Goal: Task Accomplishment & Management: Manage account settings

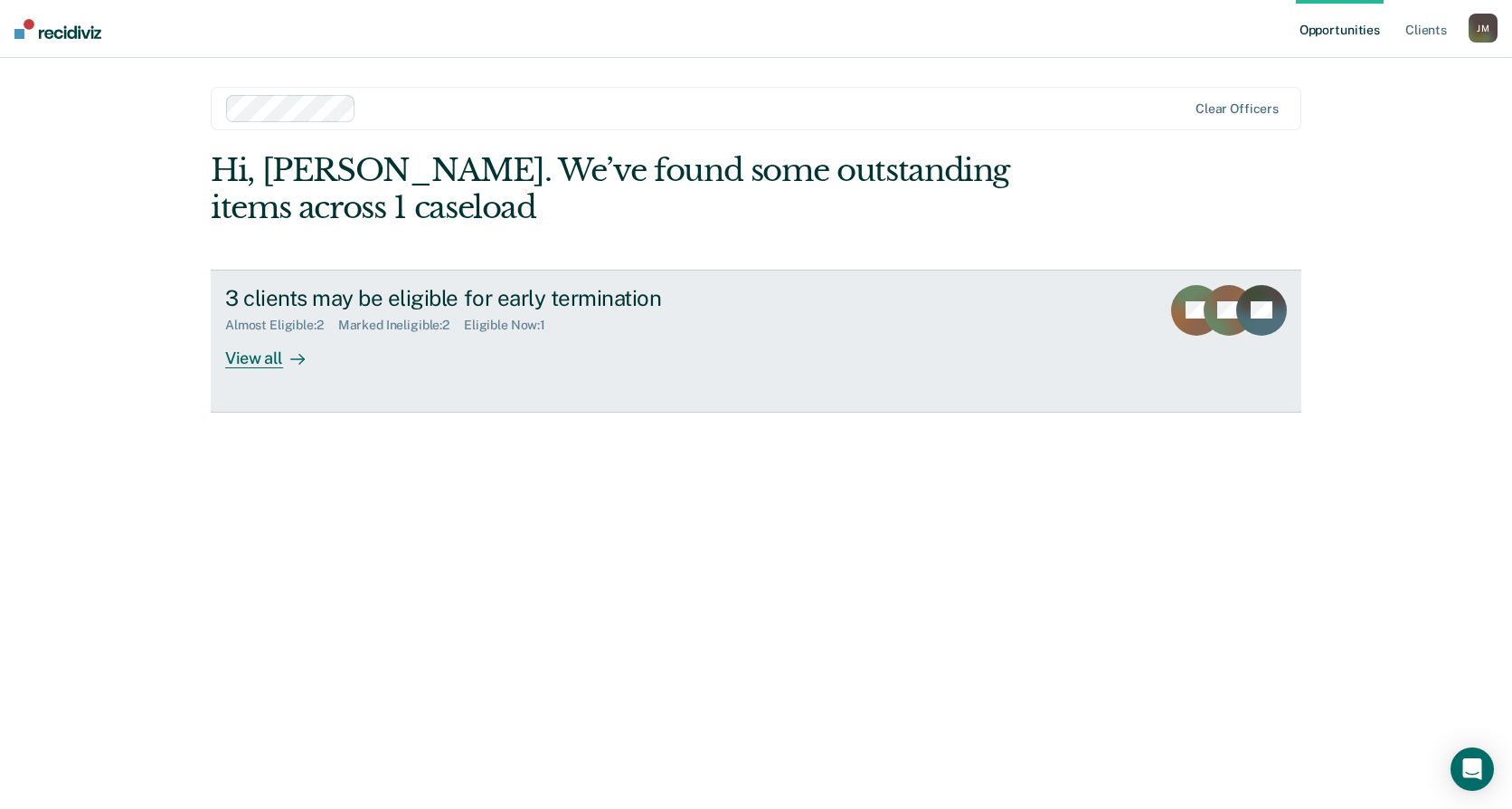
click at [251, 359] on div "View all" at bounding box center [275, 350] width 101 height 35
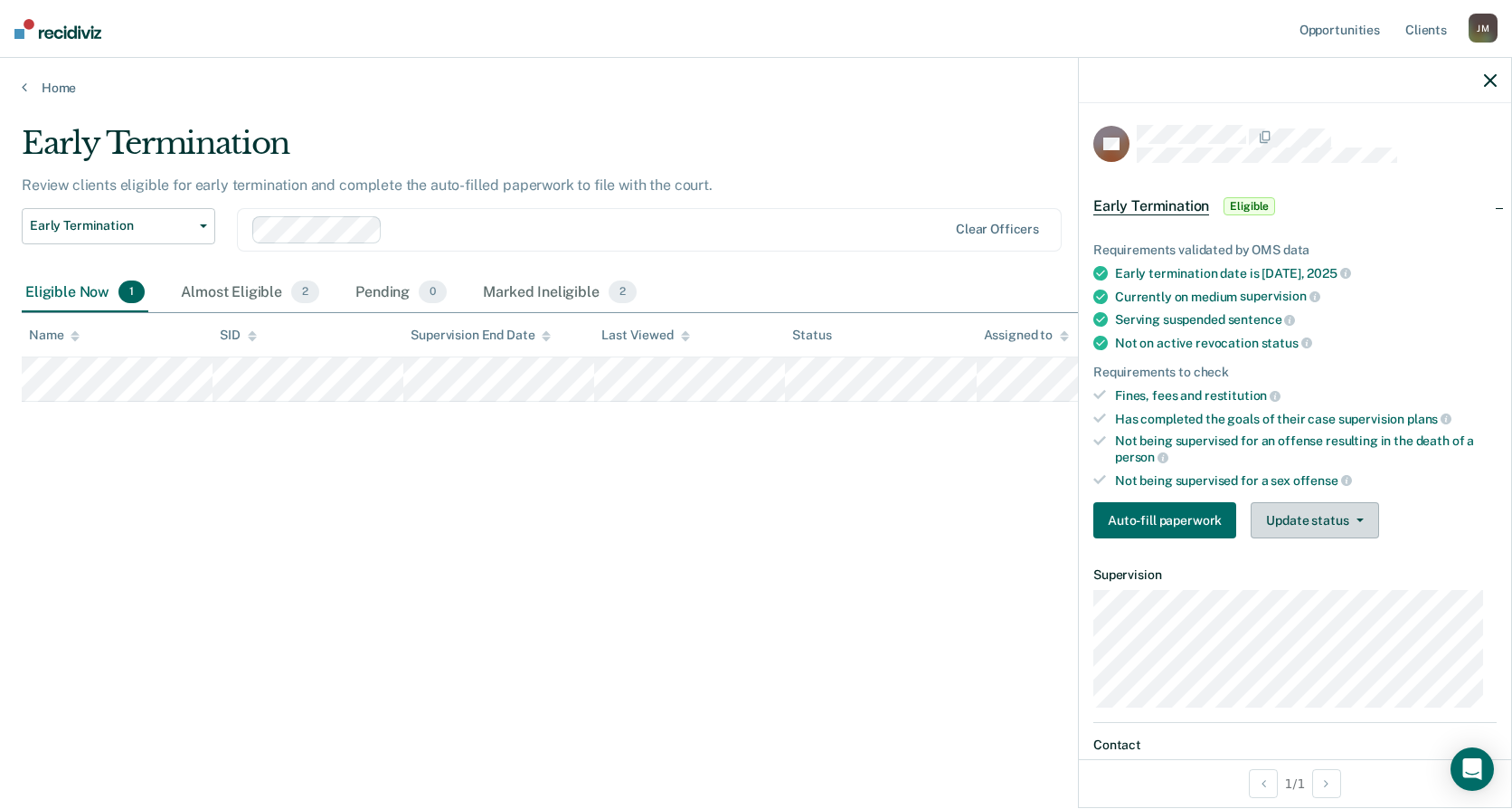
click at [1317, 525] on button "Update status" at bounding box center [1315, 520] width 127 height 36
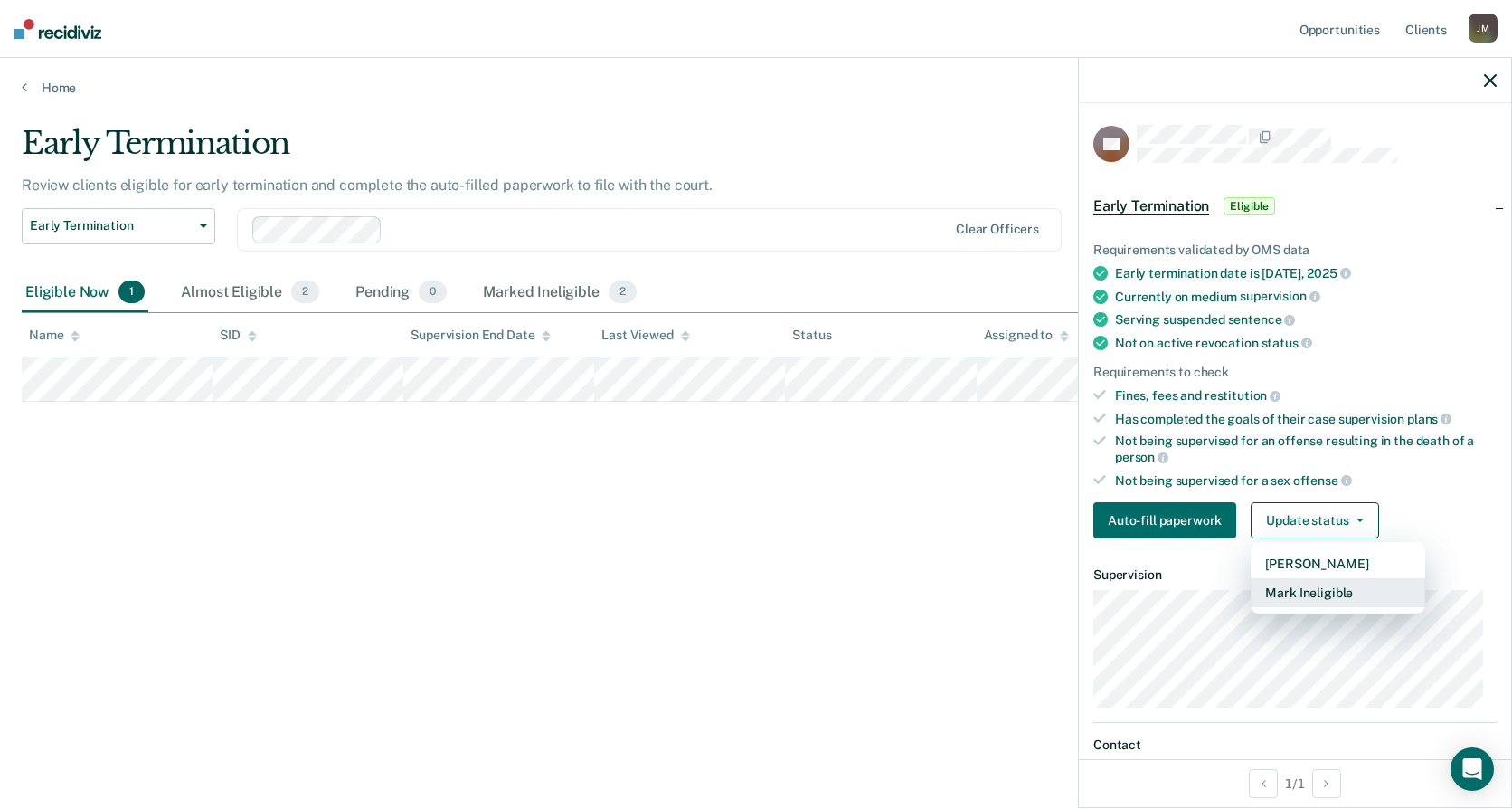
click at [1328, 583] on button "Mark Ineligible" at bounding box center [1338, 592] width 175 height 29
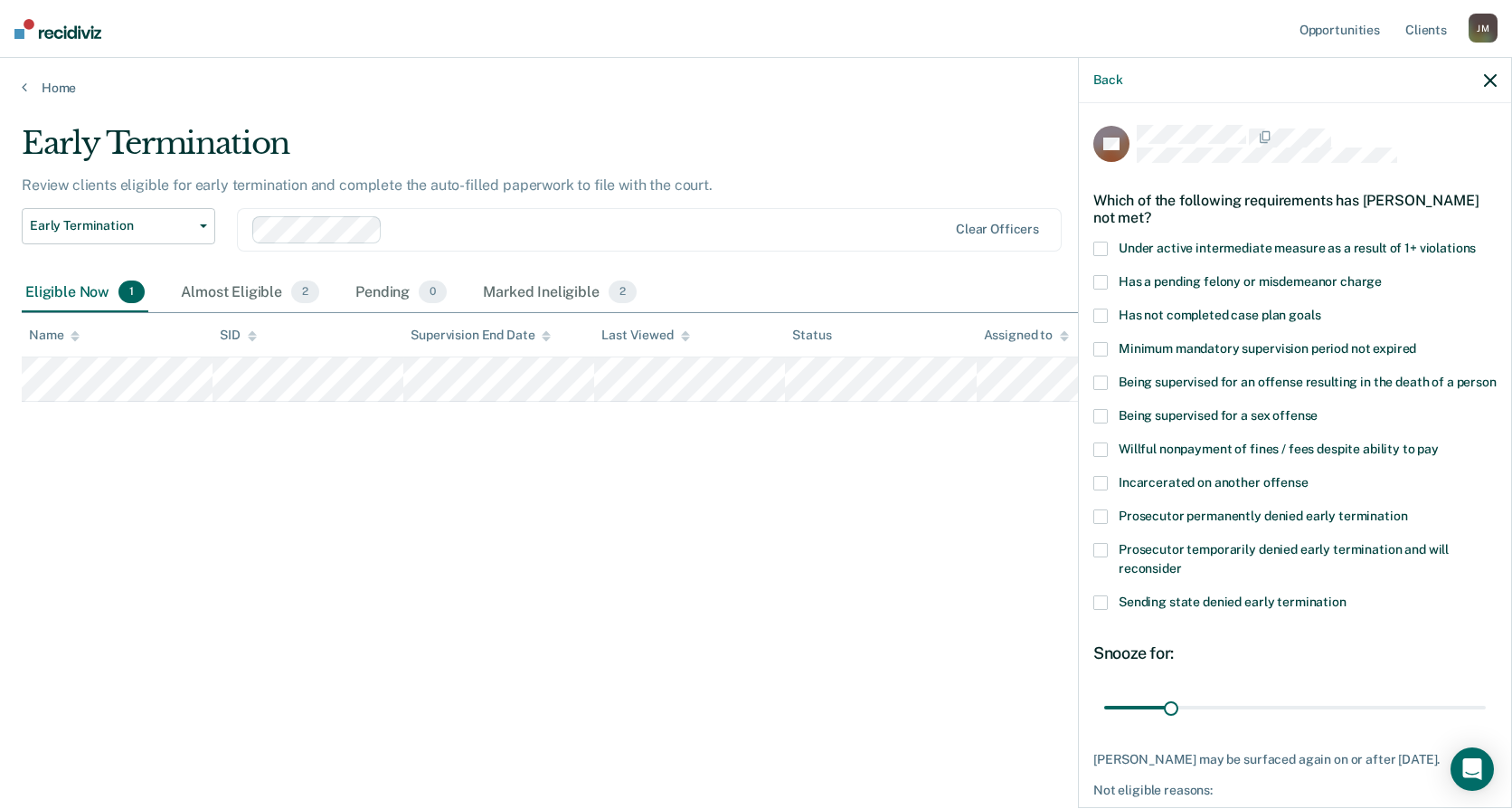
click at [1102, 314] on span at bounding box center [1100, 315] width 14 height 14
drag, startPoint x: 1169, startPoint y: 723, endPoint x: 1468, endPoint y: 724, distance: 299.0
type input "180"
click at [1472, 723] on input "range" at bounding box center [1295, 707] width 381 height 31
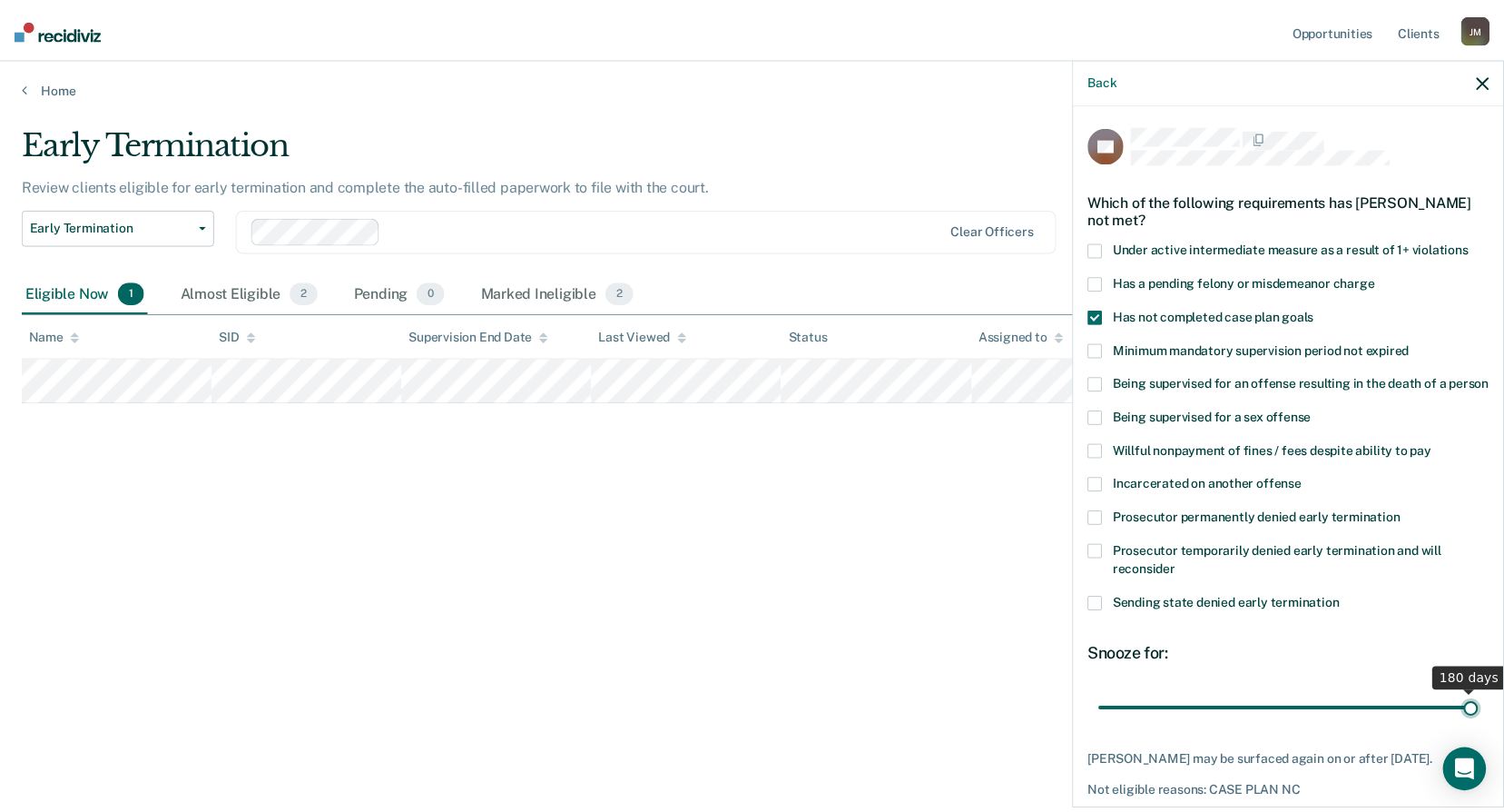
scroll to position [109, 0]
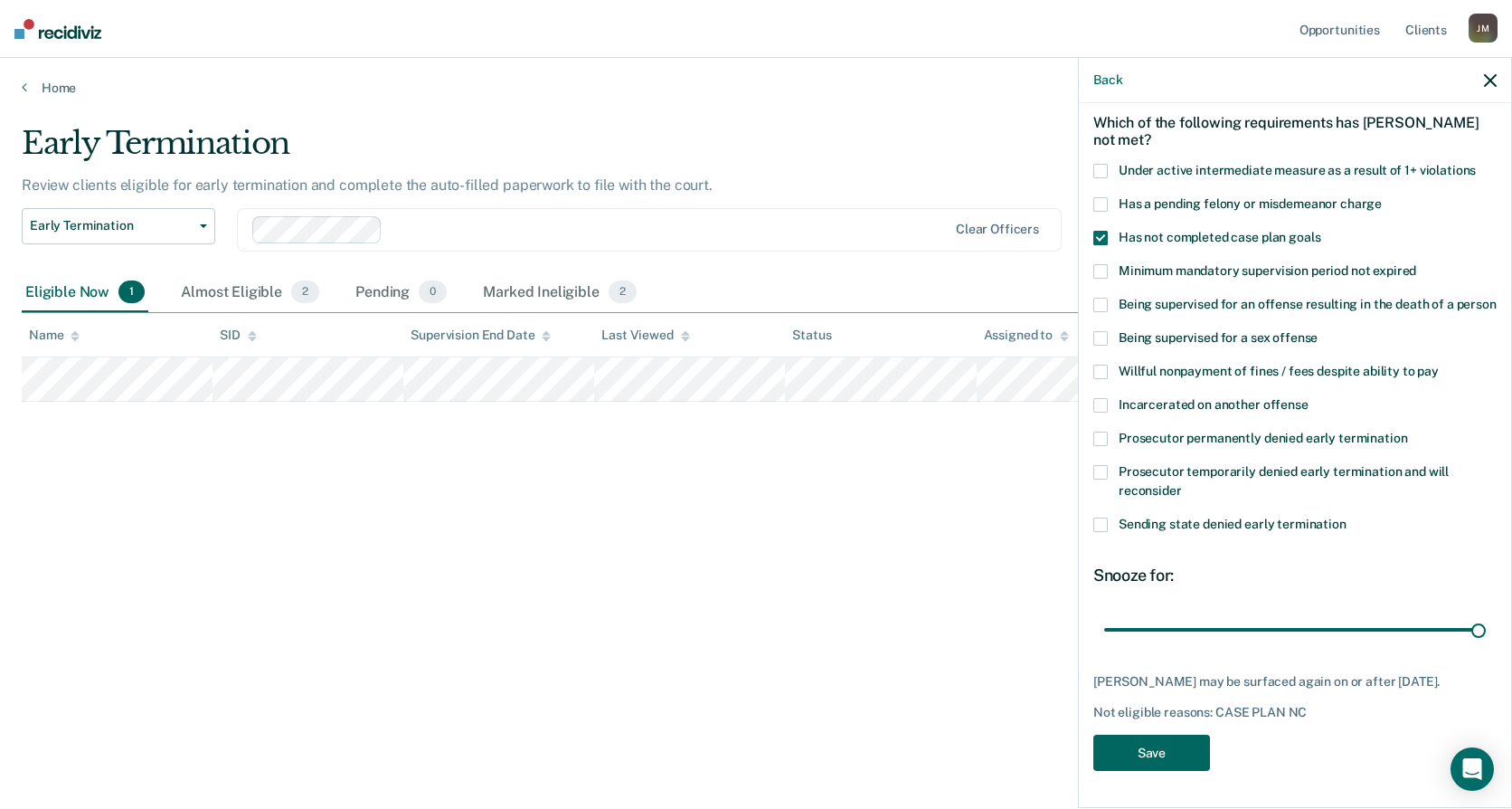
click at [1167, 742] on button "Save" at bounding box center [1152, 752] width 117 height 37
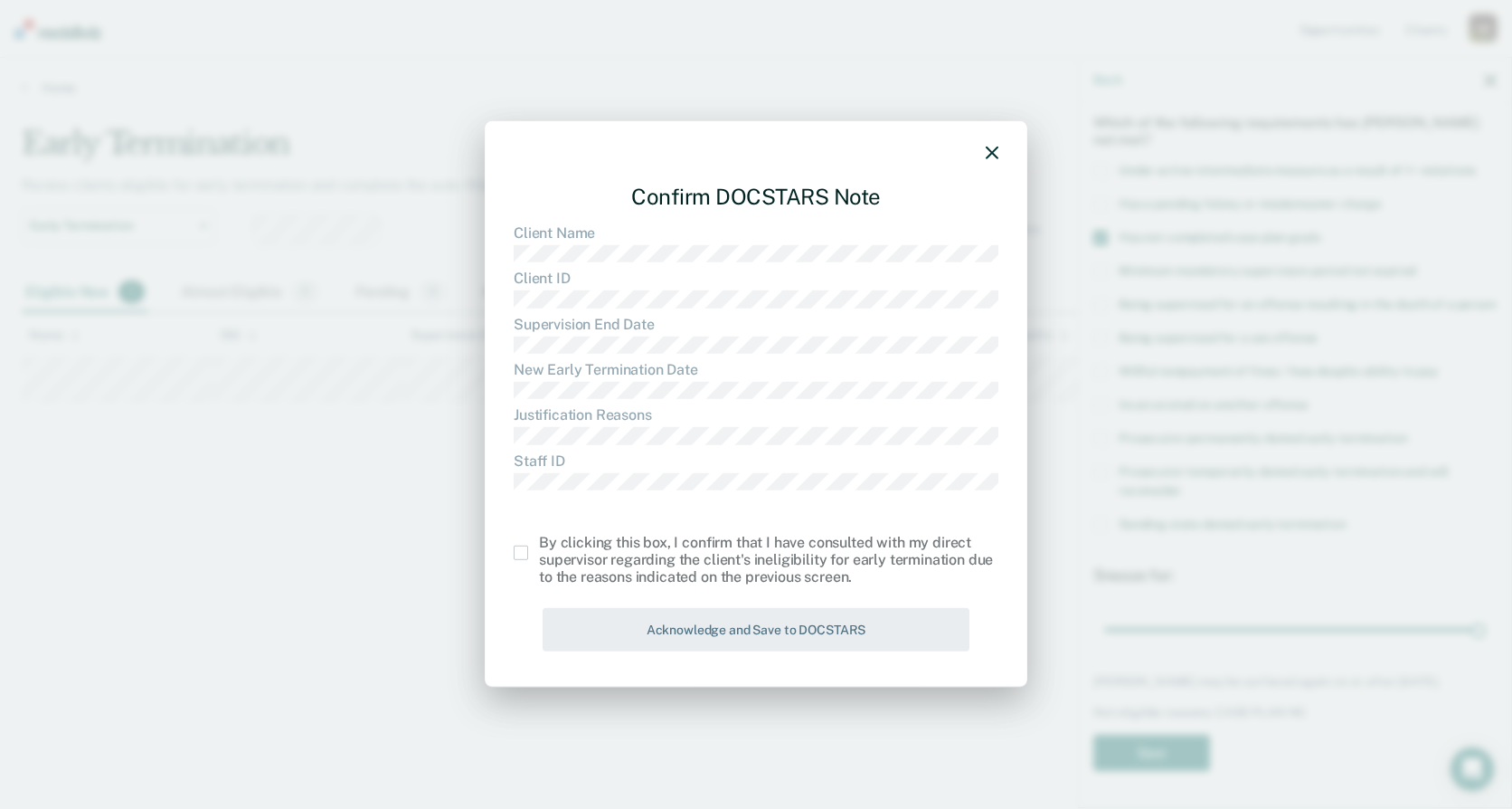
click at [519, 546] on span at bounding box center [521, 552] width 14 height 14
click at [539, 545] on input "checkbox" at bounding box center [539, 545] width 0 height 0
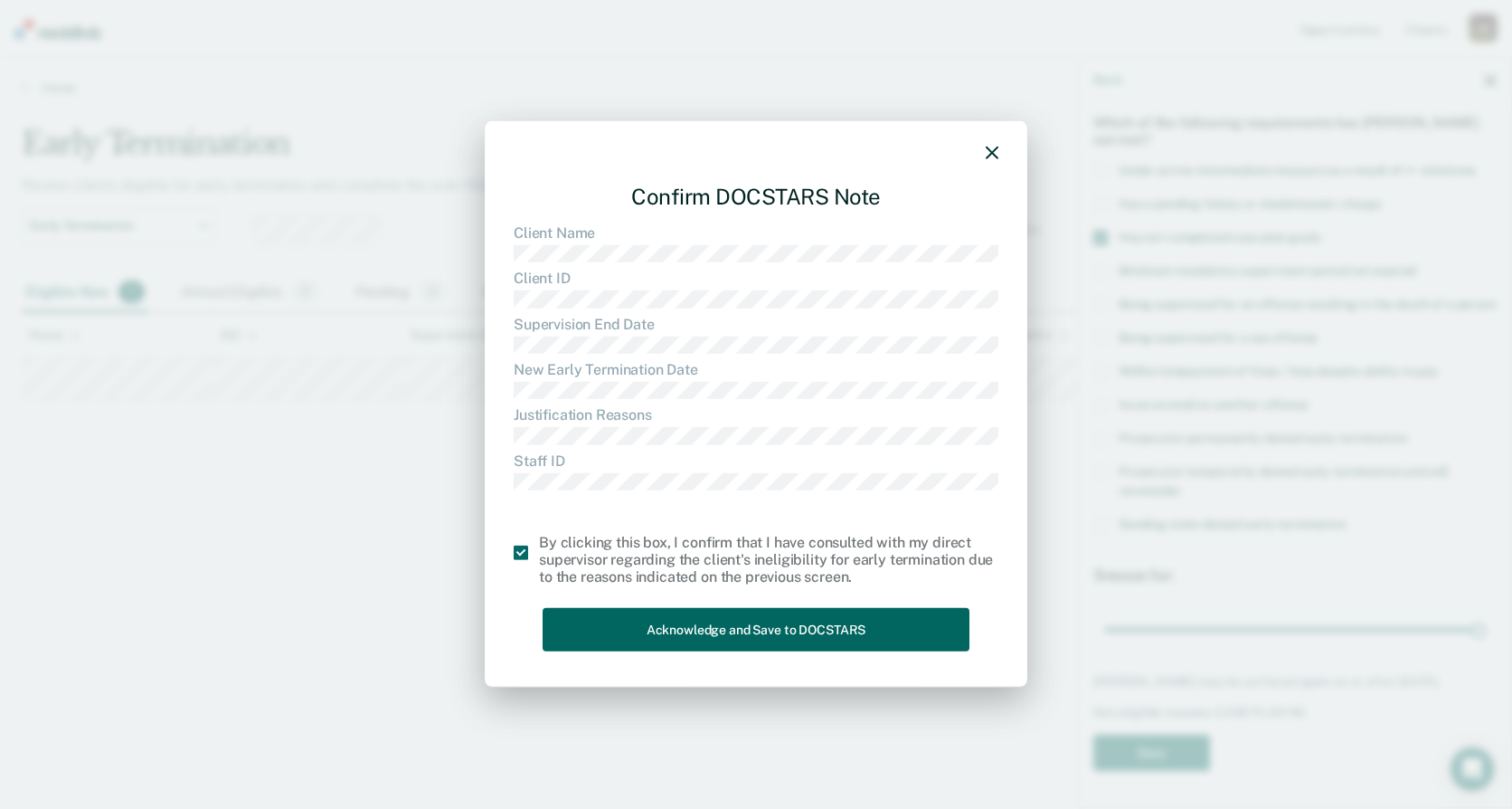
click at [744, 629] on button "Acknowledge and Save to DOCSTARS" at bounding box center [756, 629] width 427 height 45
